Goal: Transaction & Acquisition: Purchase product/service

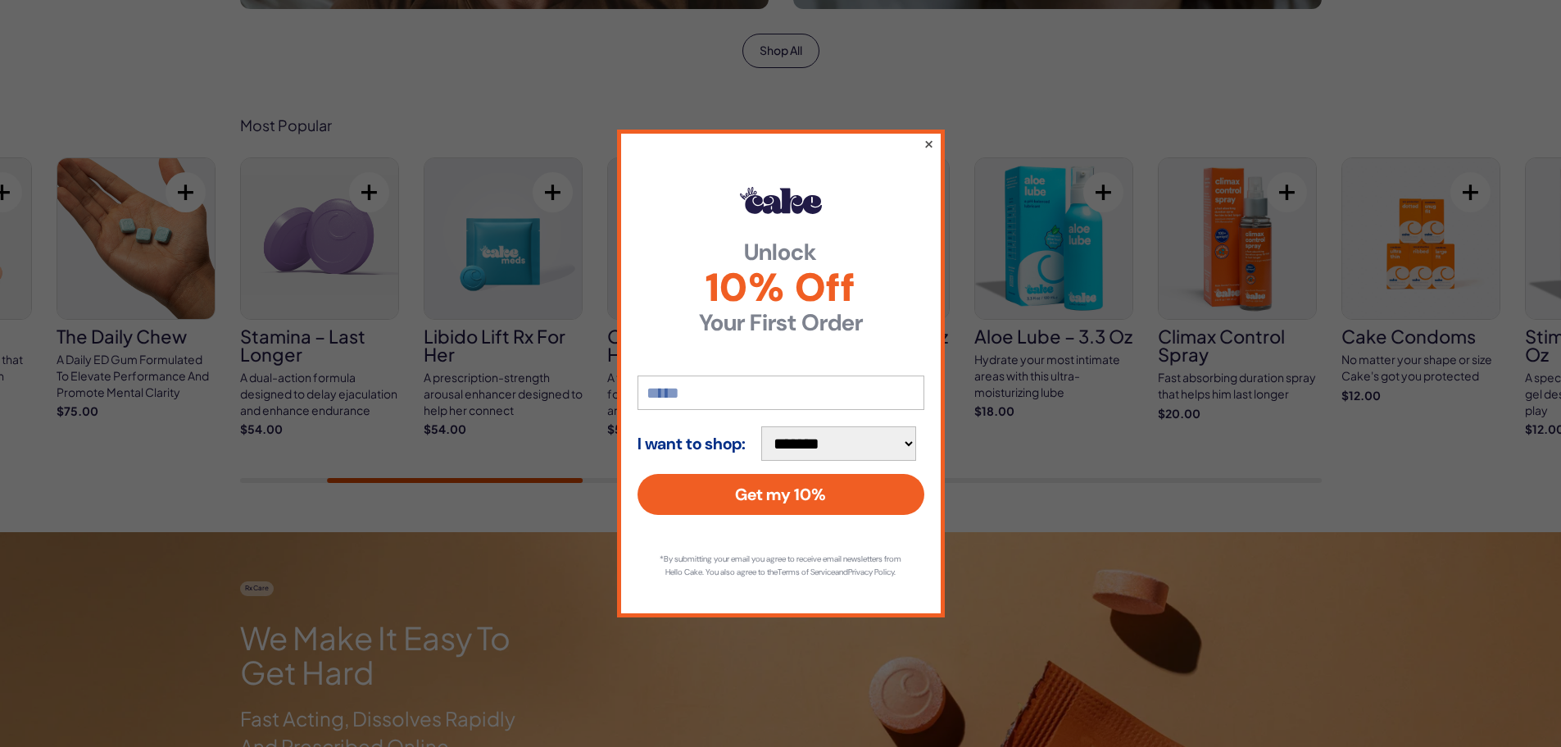
click at [927, 141] on button "×" at bounding box center [928, 144] width 11 height 20
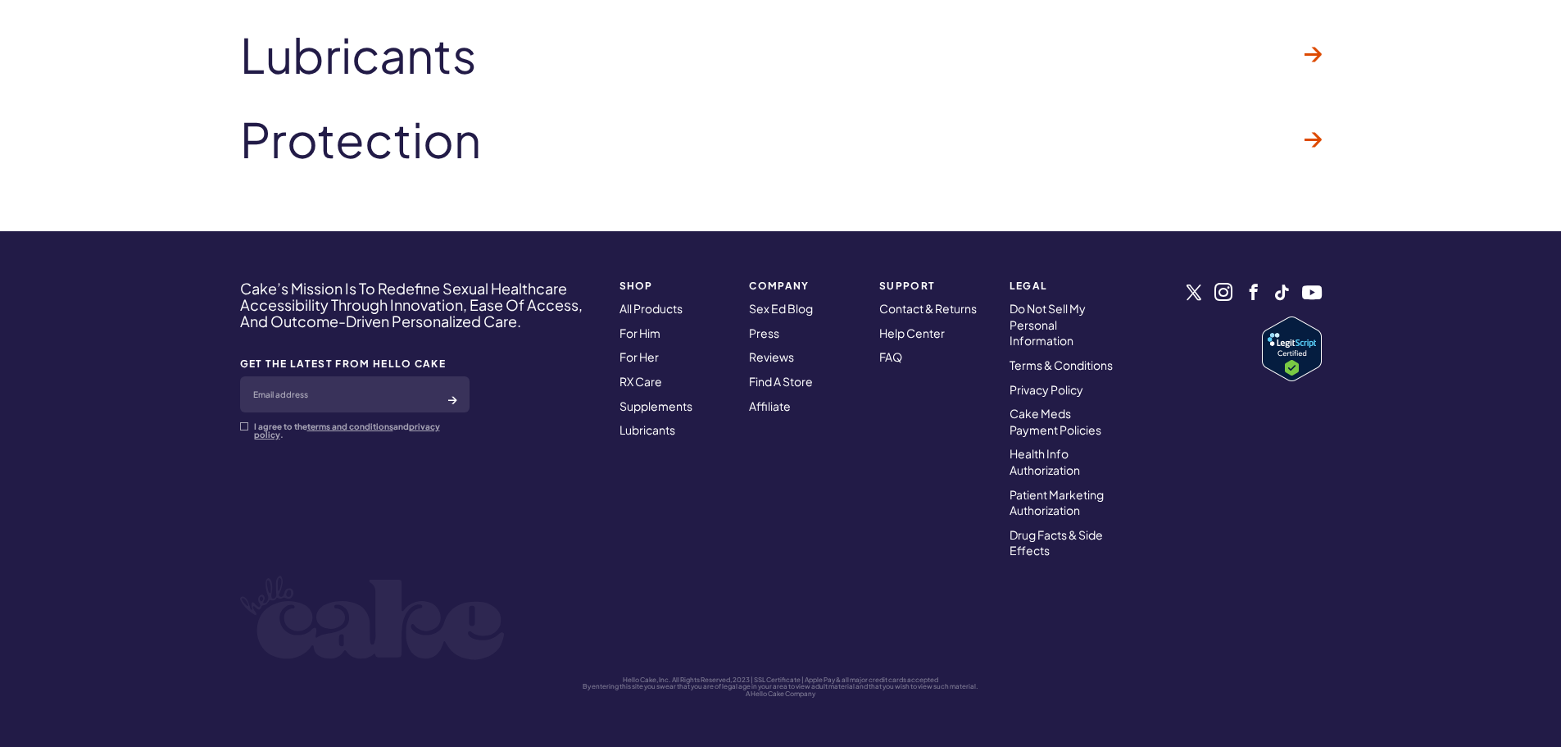
scroll to position [4888, 0]
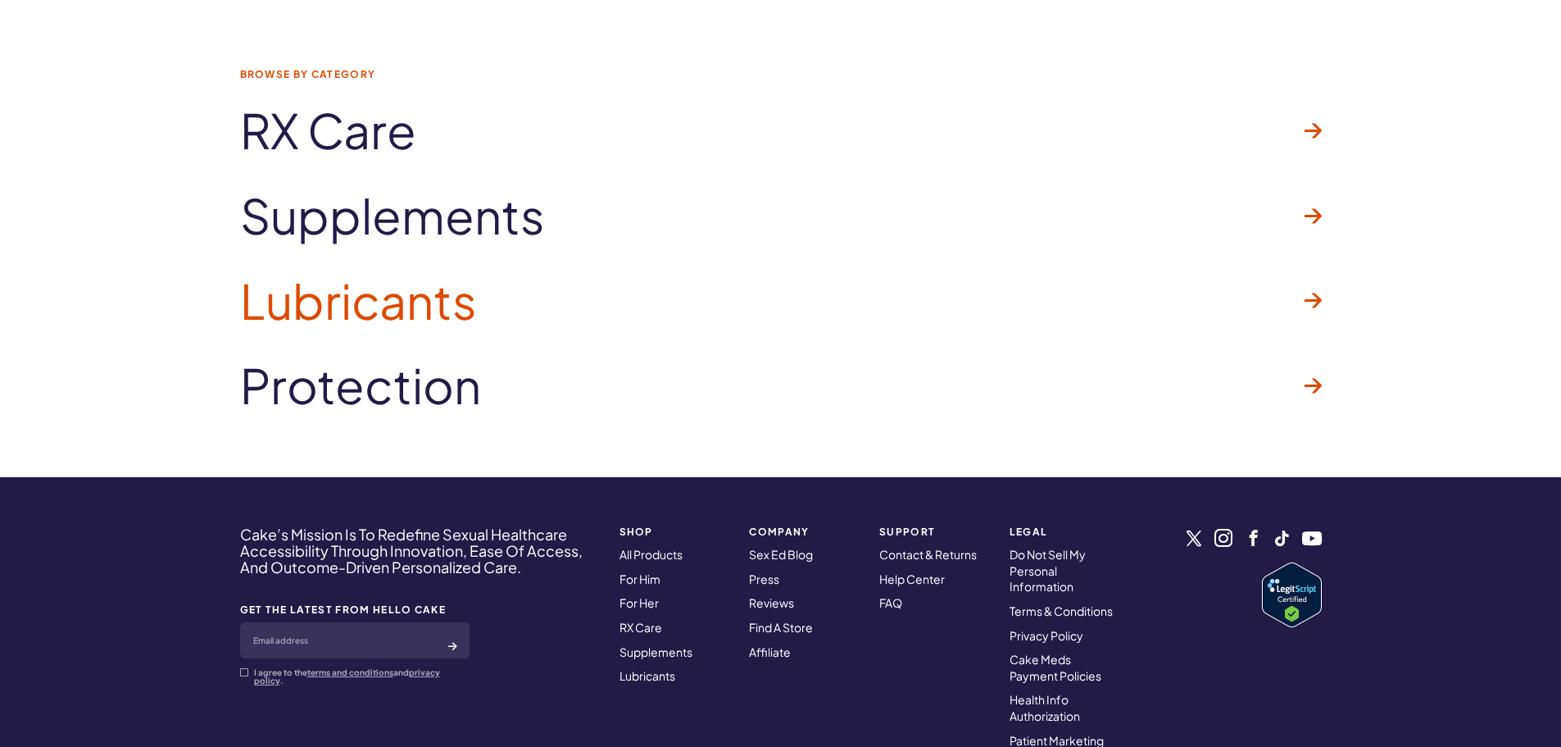
click at [386, 290] on span "Lubricants" at bounding box center [358, 301] width 237 height 52
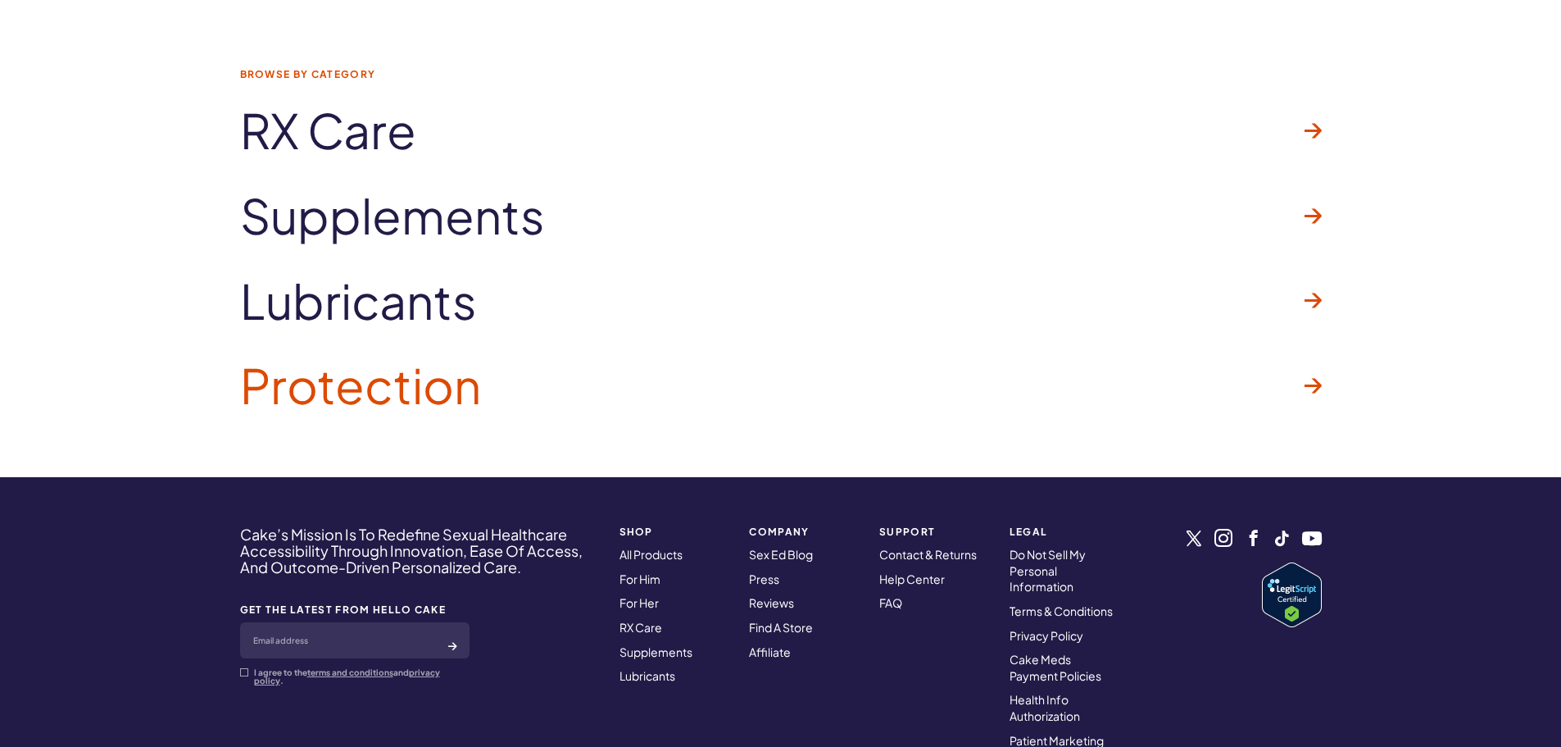
click at [415, 406] on span "Protection" at bounding box center [360, 385] width 241 height 52
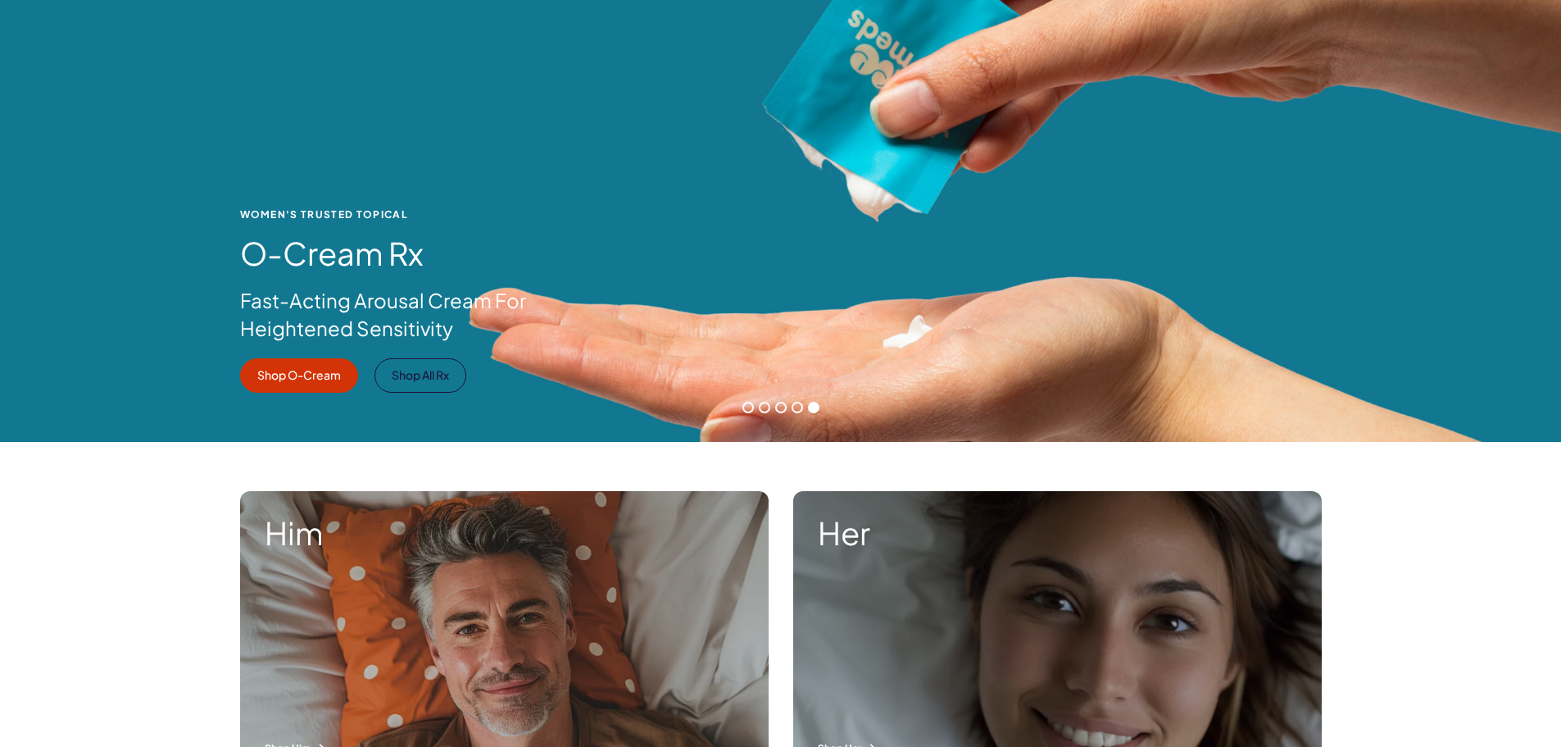
scroll to position [0, 0]
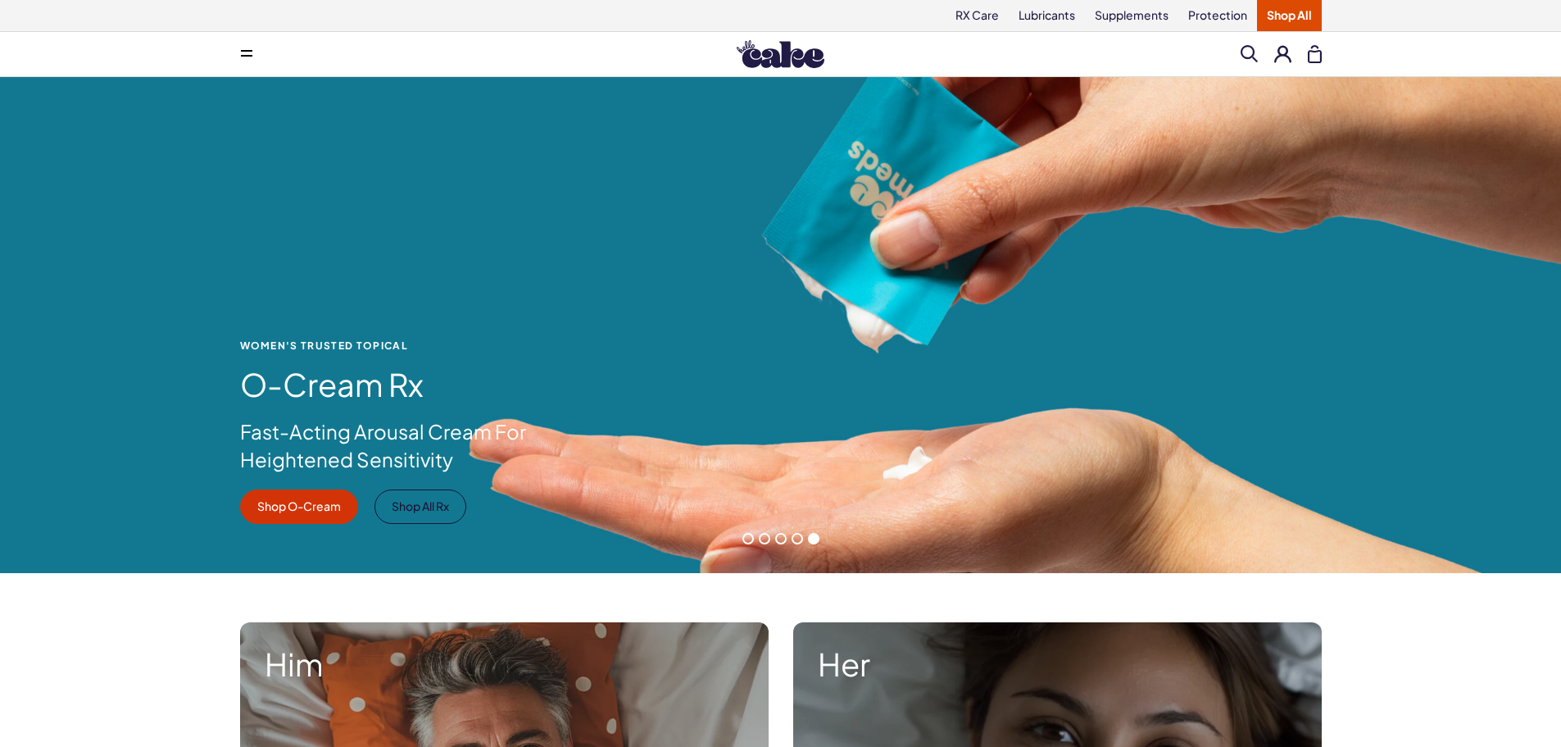
click at [246, 52] on span at bounding box center [246, 54] width 11 height 8
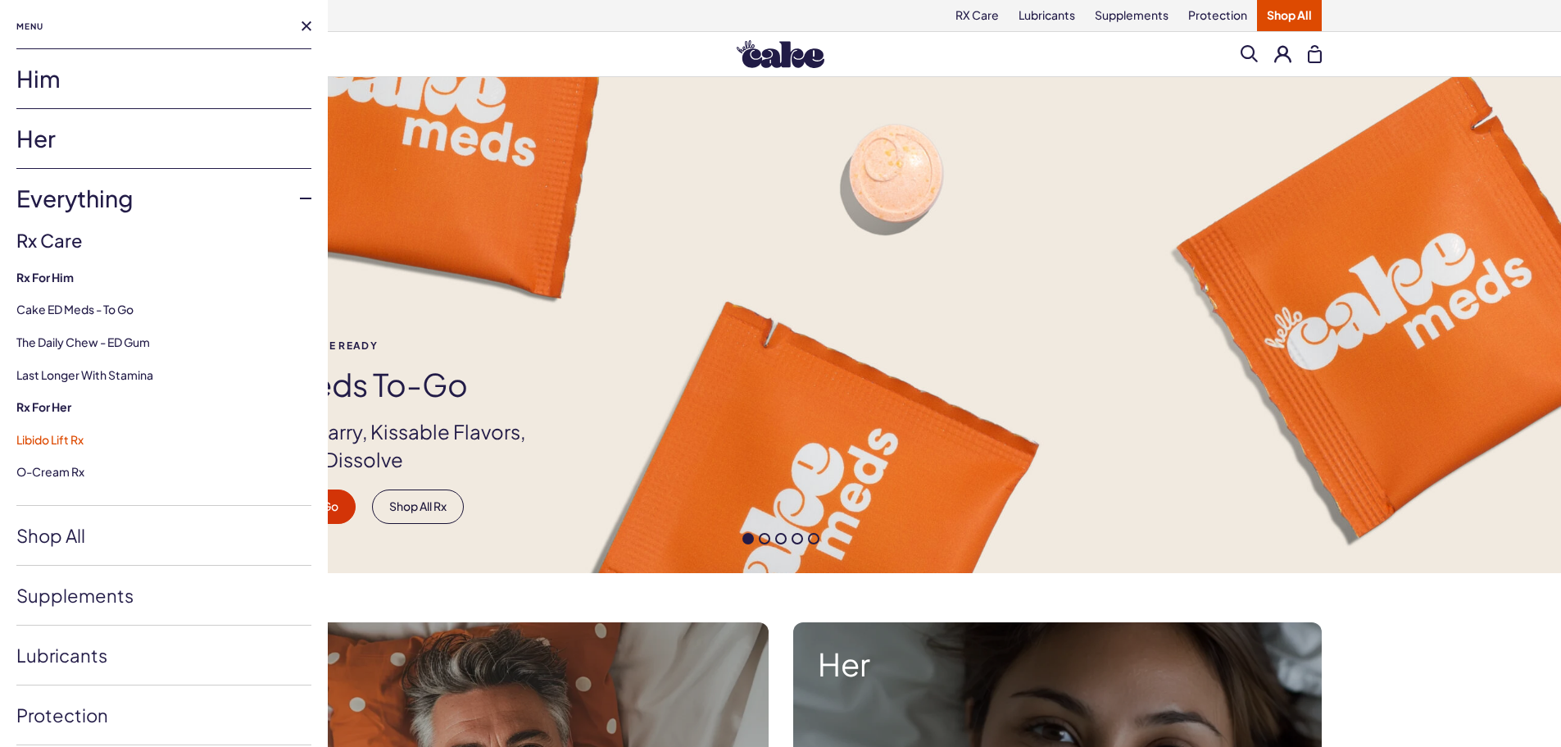
click at [66, 443] on link "Libido Lift Rx" at bounding box center [49, 439] width 67 height 15
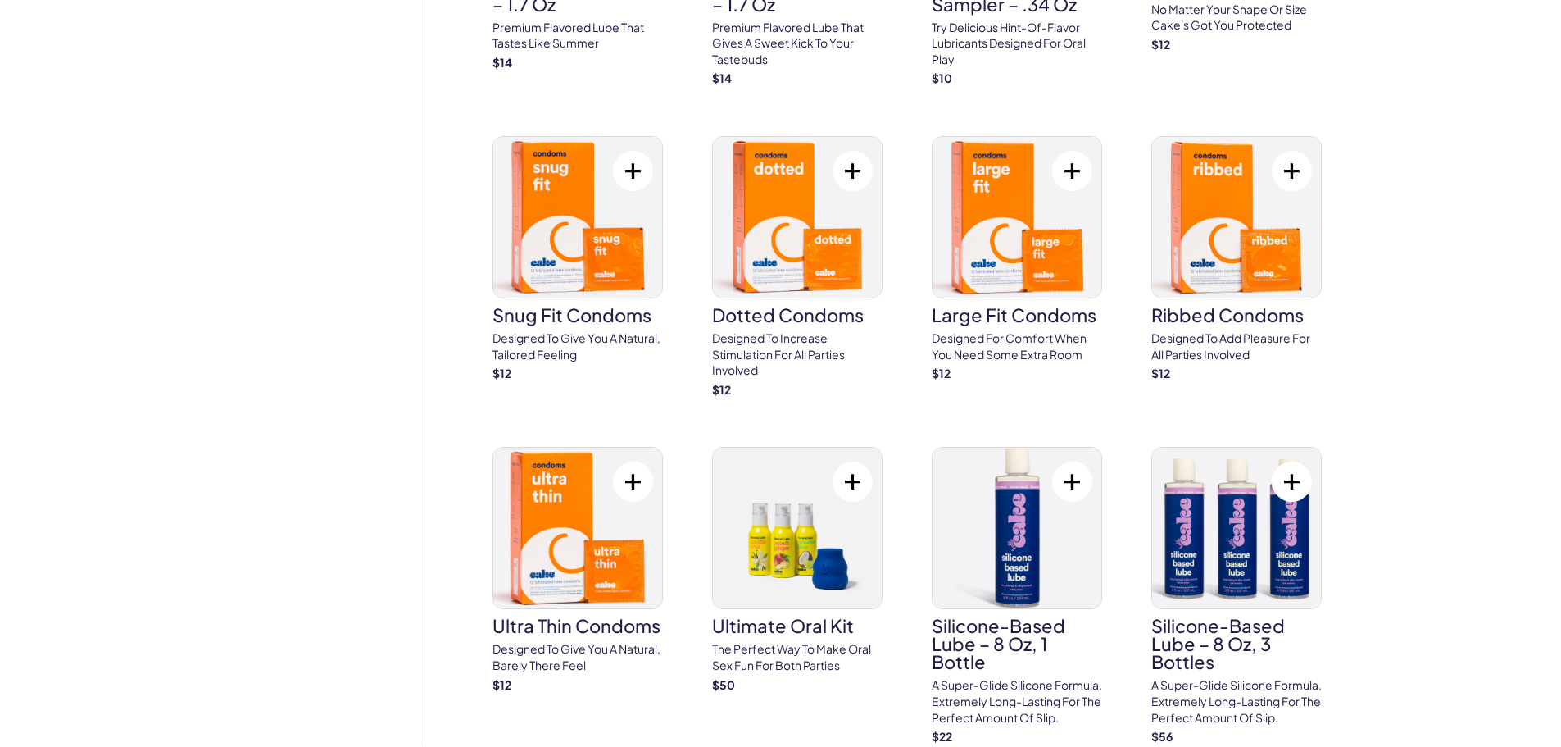
scroll to position [2295, 0]
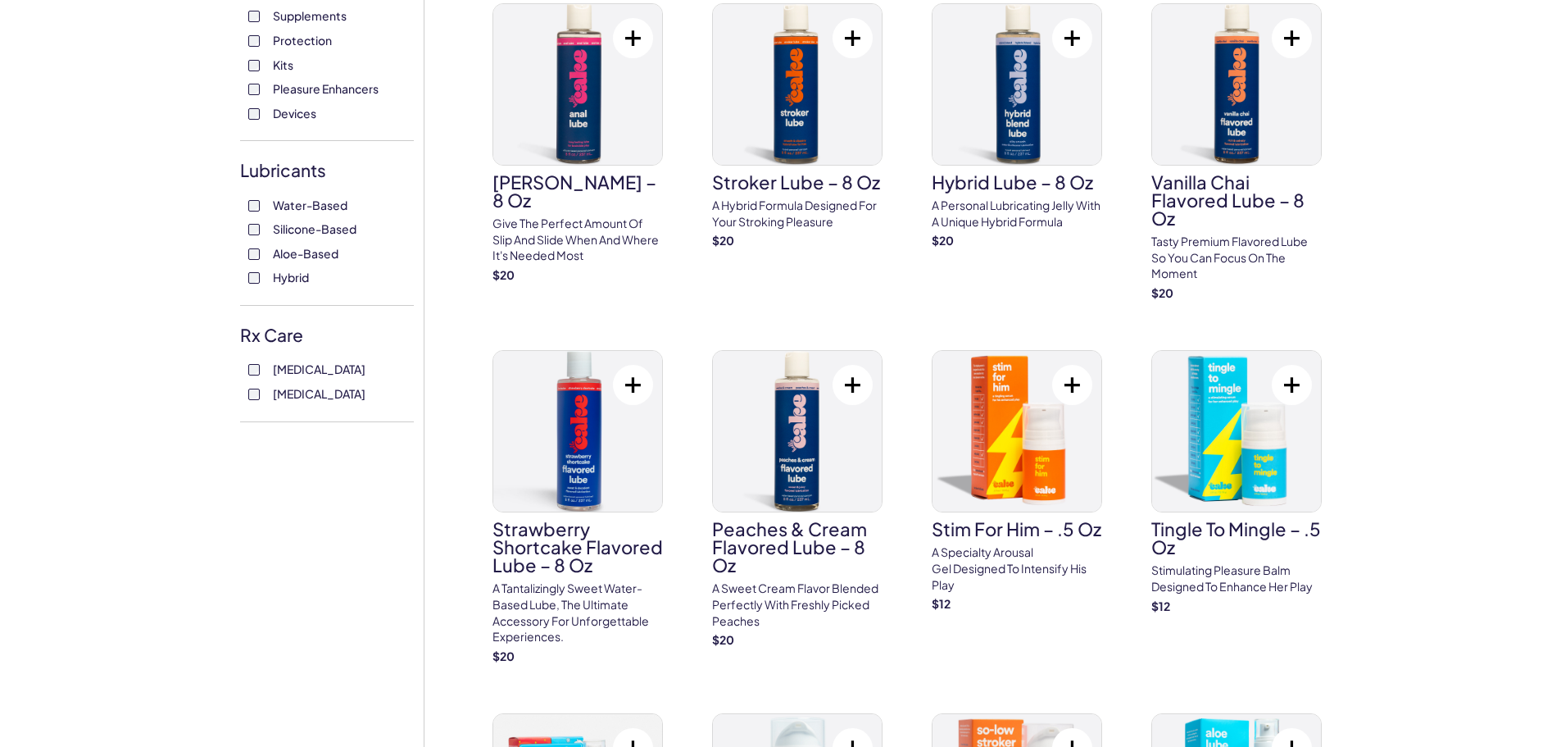
scroll to position [983, 0]
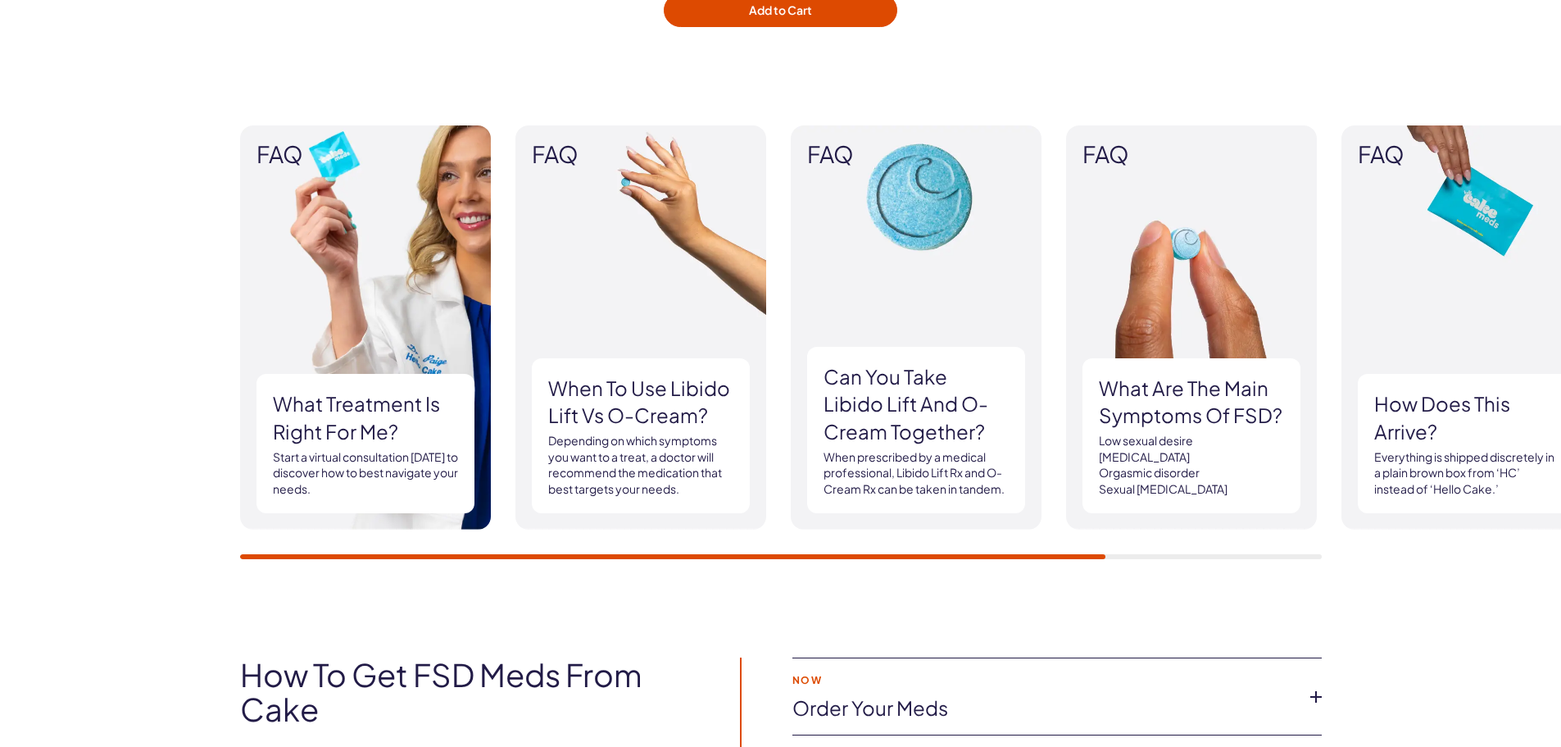
scroll to position [2622, 0]
